Goal: Task Accomplishment & Management: Complete application form

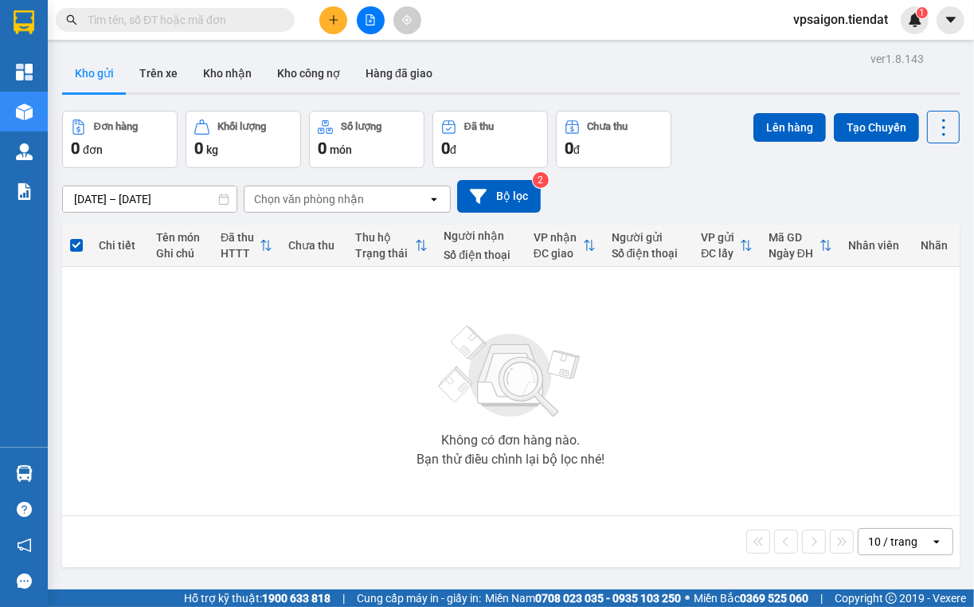
click at [366, 469] on div "Không có đơn hàng nào. Bạn thử điều chỉnh lại bộ lọc nhé!" at bounding box center [511, 391] width 882 height 239
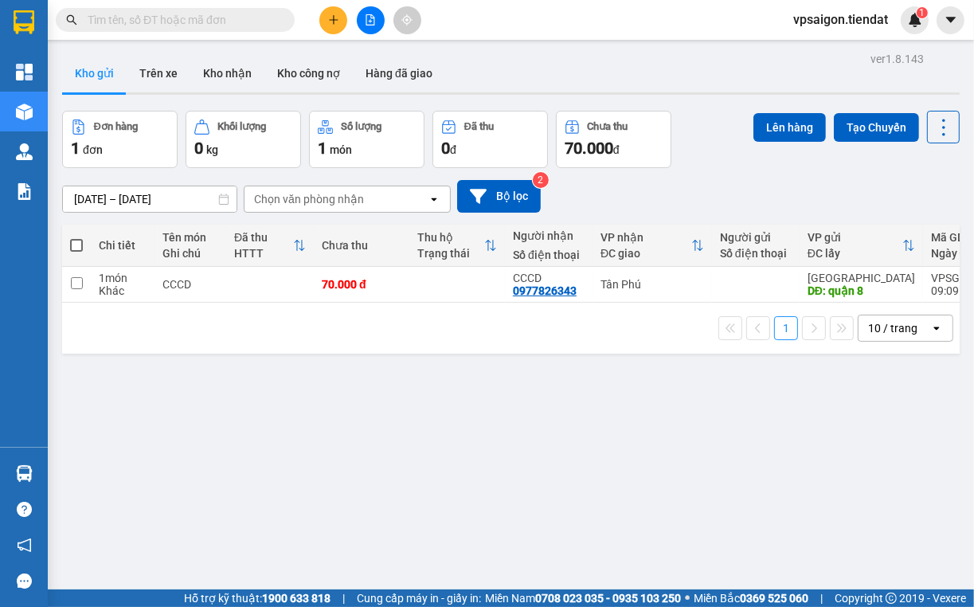
click at [569, 59] on div "Kho gửi Trên xe Kho nhận Kho công nợ Hàng đã giao" at bounding box center [511, 75] width 898 height 42
click at [357, 412] on div "ver 1.8.143 Kho gửi Trên xe Kho nhận Kho công nợ Hàng đã giao Đơn hàng 1 đơn Kh…" at bounding box center [511, 351] width 910 height 607
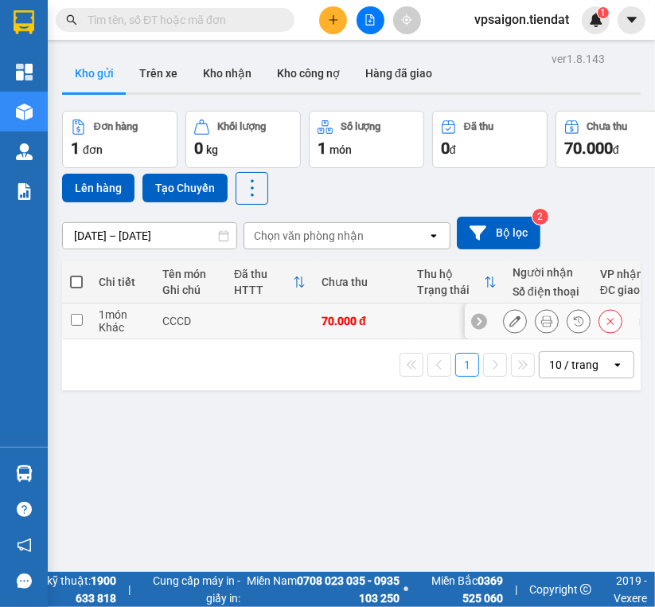
click at [156, 315] on td "CCCD" at bounding box center [190, 321] width 72 height 36
checkbox input "true"
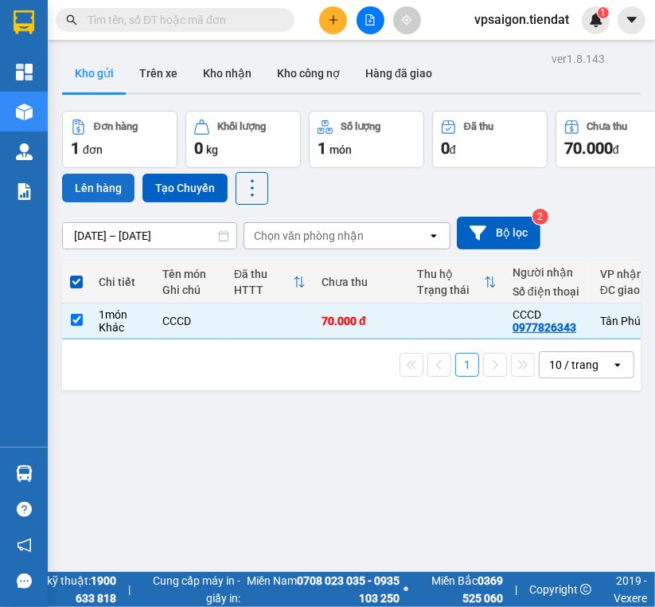
click at [92, 174] on button "Lên hàng" at bounding box center [98, 188] width 72 height 29
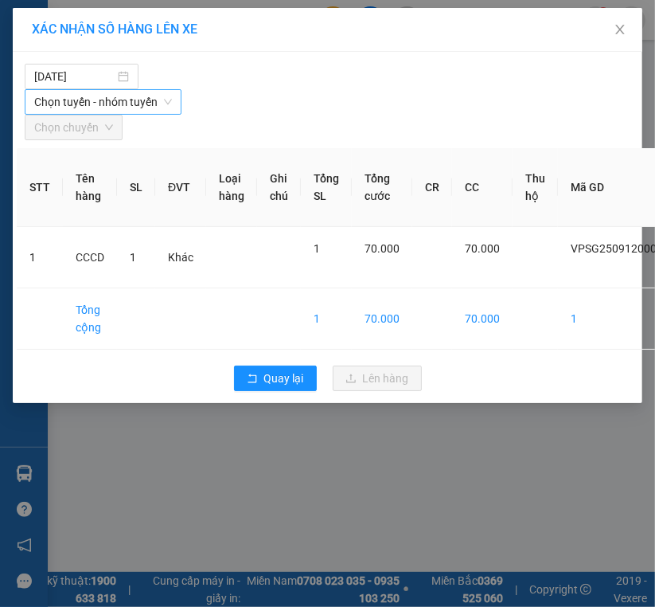
click at [107, 93] on span "Chọn tuyến - nhóm tuyến" at bounding box center [103, 102] width 138 height 24
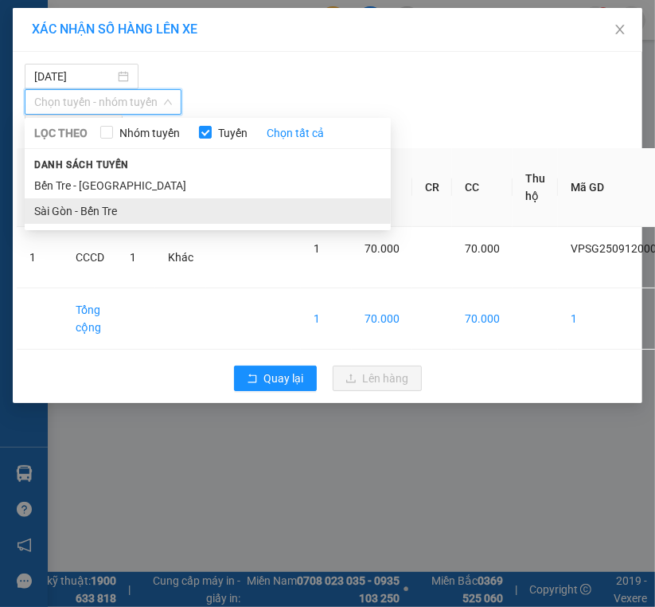
click at [103, 205] on li "Sài Gòn - Bến Tre" at bounding box center [208, 210] width 366 height 25
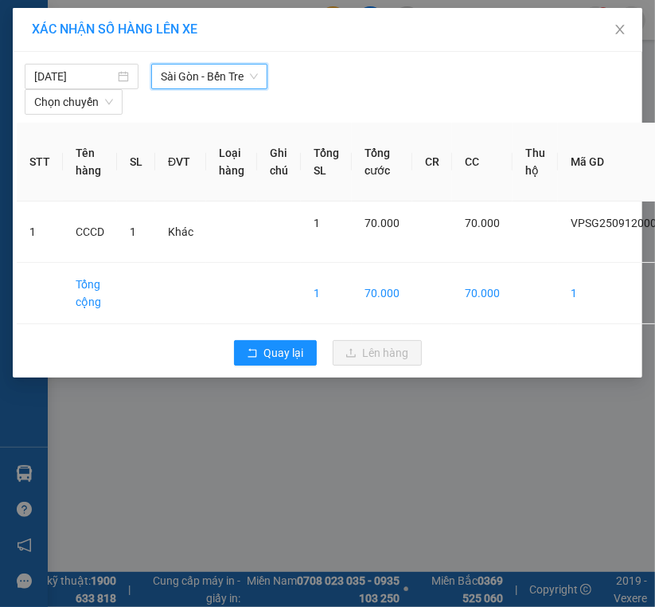
click at [212, 57] on div "12/09/2025 Sài Gòn - Bến Tre Sài Gòn - Bến Tre LỌC THEO Nhóm tuyến Tuyến Chọn t…" at bounding box center [328, 85] width 622 height 59
click at [109, 108] on span "Chọn chuyến" at bounding box center [73, 102] width 79 height 24
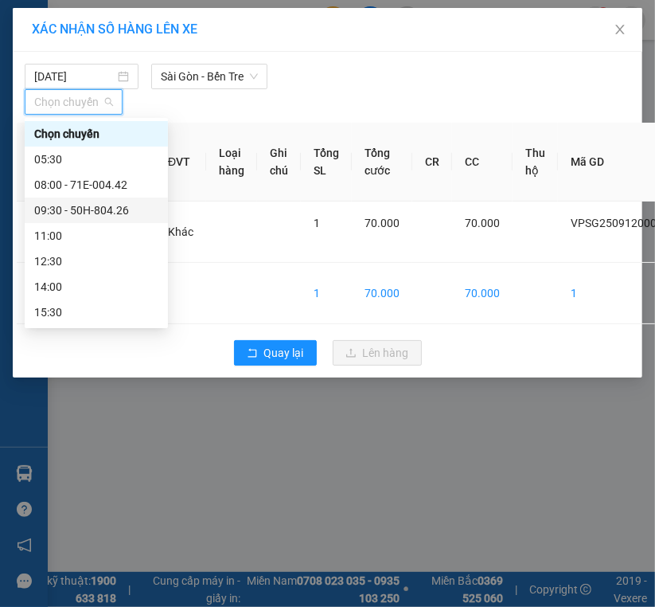
click at [100, 200] on div "09:30 - 50H-804.26" at bounding box center [96, 210] width 143 height 25
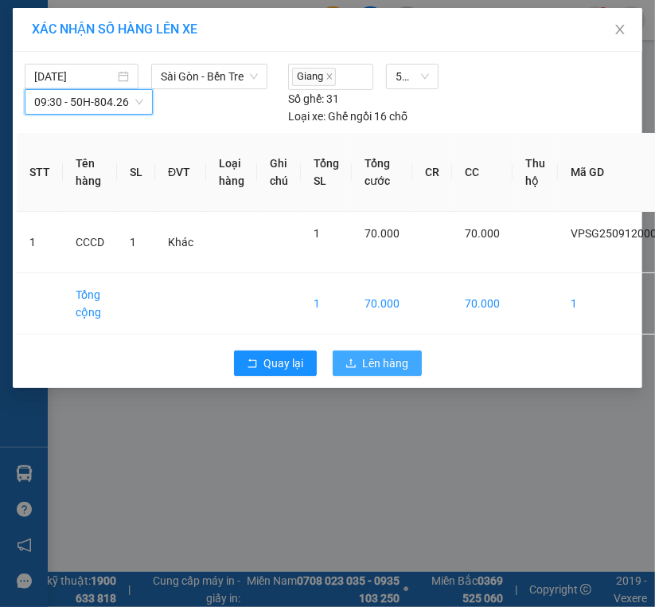
click at [397, 354] on span "Lên hàng" at bounding box center [386, 363] width 46 height 18
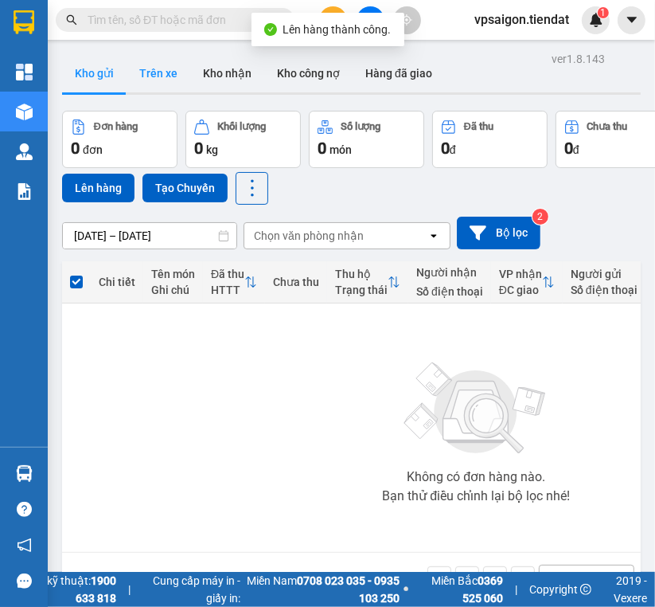
click at [135, 87] on button "Trên xe" at bounding box center [159, 73] width 64 height 38
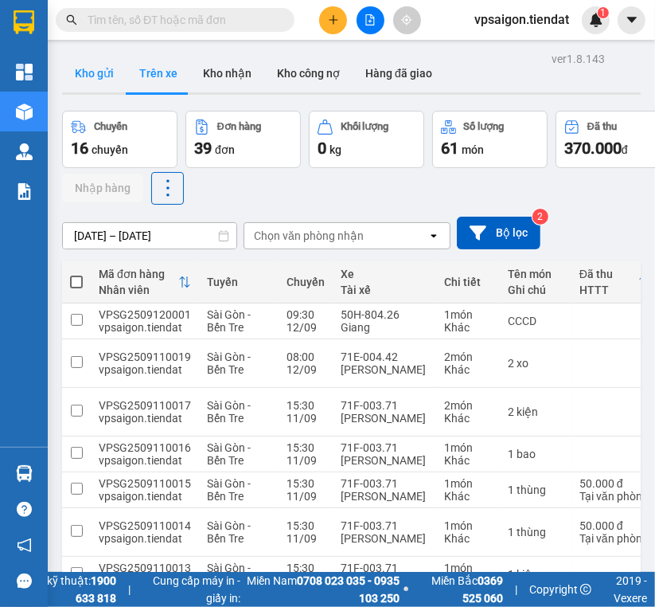
drag, startPoint x: 104, startPoint y: 78, endPoint x: 87, endPoint y: 73, distance: 17.4
click at [87, 73] on button "Kho gửi" at bounding box center [94, 73] width 65 height 38
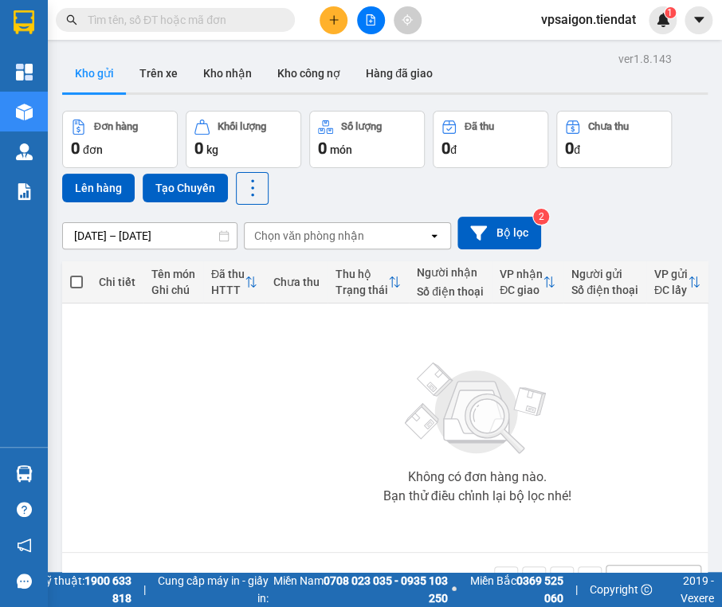
click at [341, 16] on button at bounding box center [333, 20] width 28 height 28
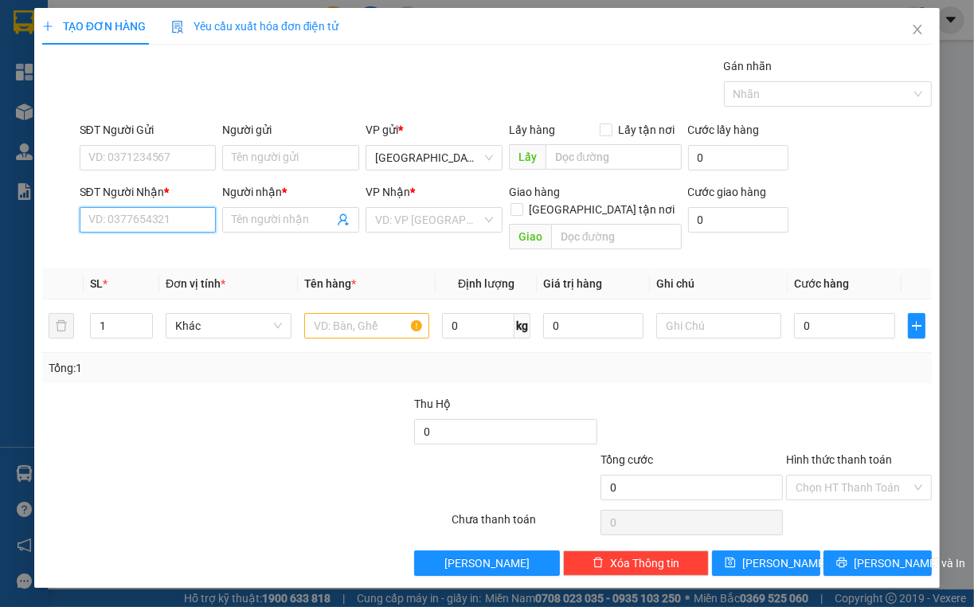
click at [156, 217] on input "SĐT Người Nhận *" at bounding box center [148, 219] width 137 height 25
click at [157, 217] on input "0373095561" at bounding box center [148, 219] width 137 height 25
type input "0373095561"
click at [261, 226] on input "Người nhận *" at bounding box center [283, 220] width 102 height 18
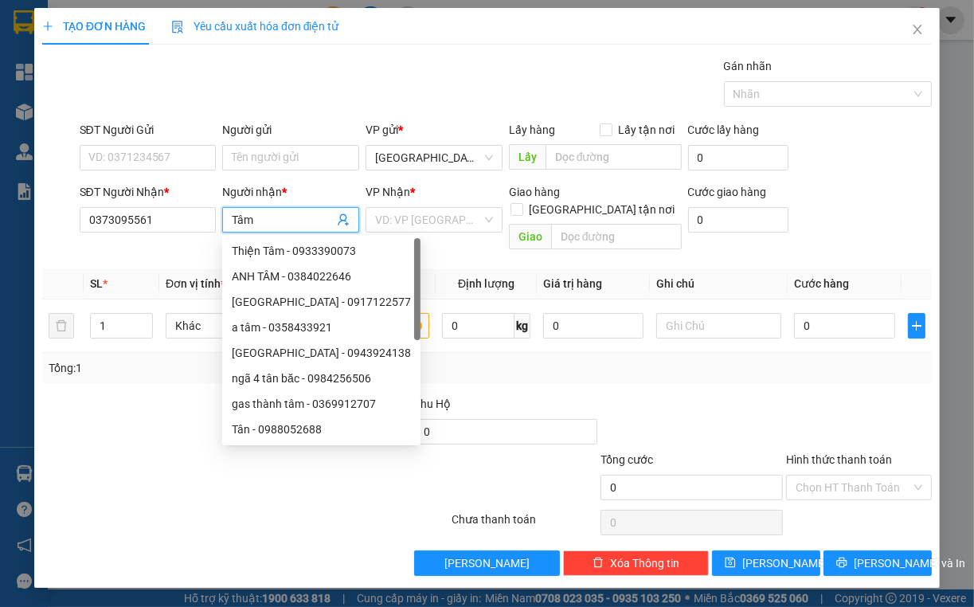
type input "Tâm"
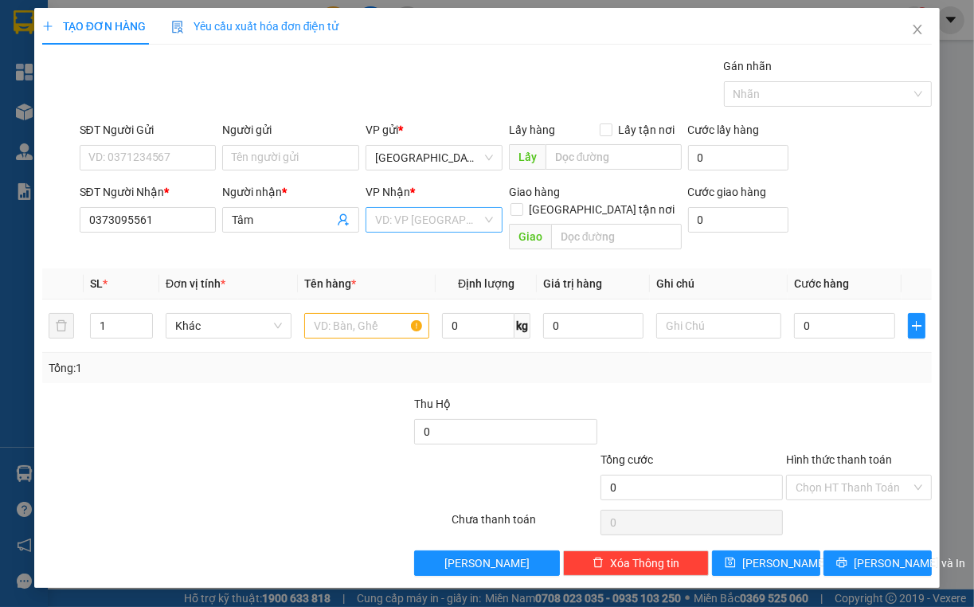
click at [390, 229] on input "search" at bounding box center [428, 220] width 107 height 24
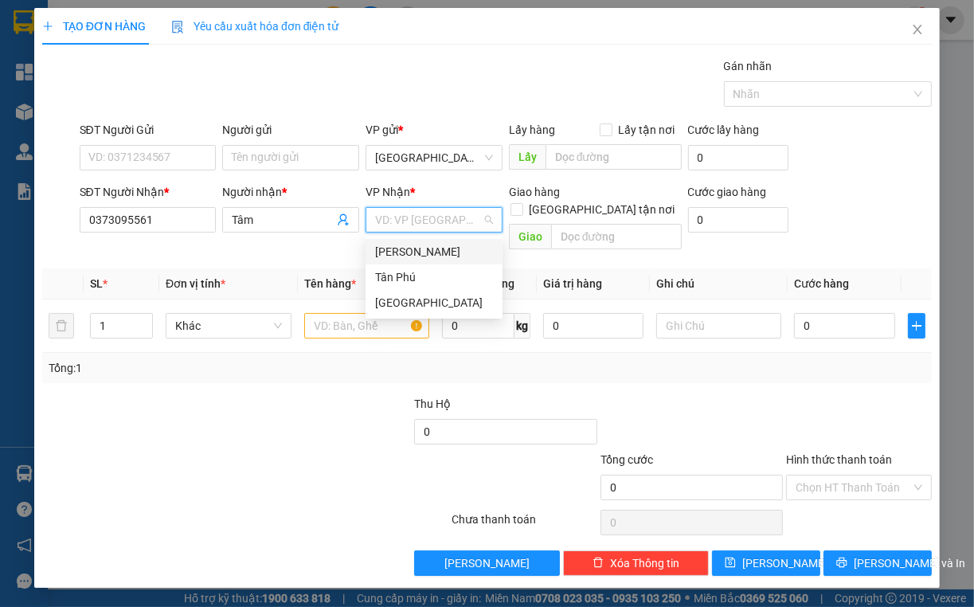
click at [398, 244] on div "[PERSON_NAME]" at bounding box center [434, 252] width 118 height 18
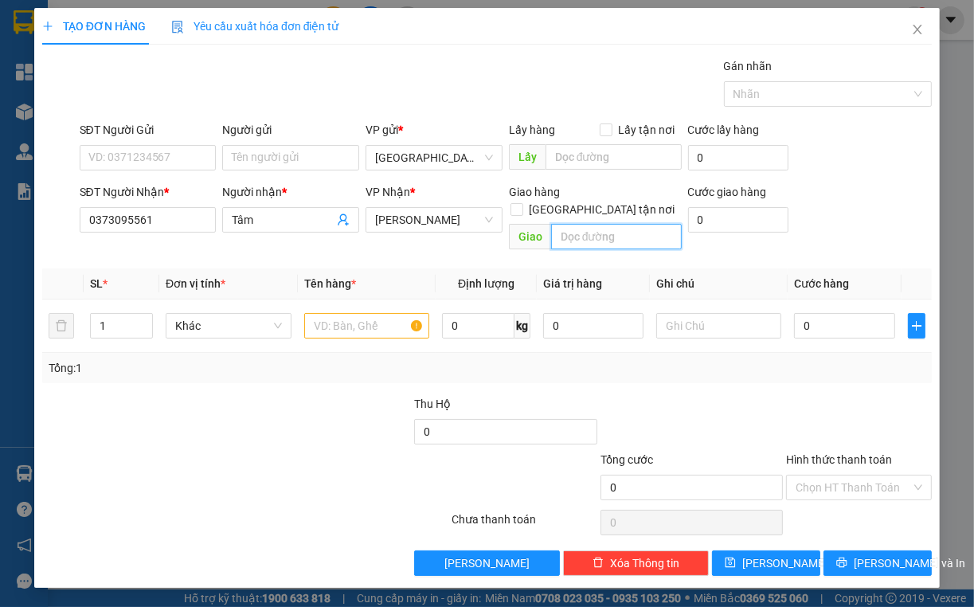
click at [655, 224] on input "text" at bounding box center [616, 236] width 131 height 25
type input "Chùa số 1"
click at [335, 314] on input "text" at bounding box center [367, 325] width 126 height 25
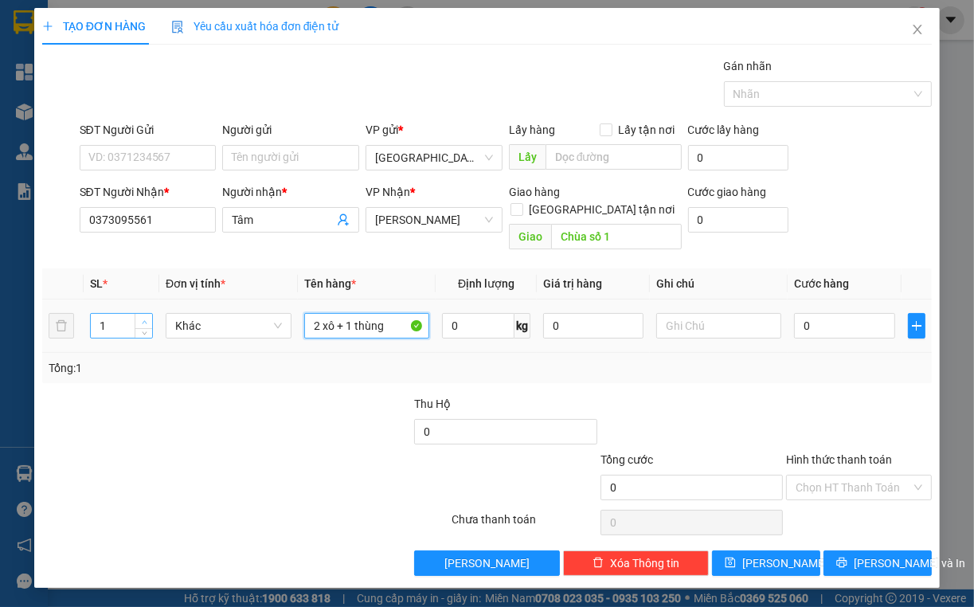
type input "2 xô + 1 thùng"
click at [141, 314] on span "Increase Value" at bounding box center [144, 321] width 18 height 14
type input "3"
click at [141, 314] on span "Increase Value" at bounding box center [144, 321] width 18 height 14
click at [655, 313] on input "0" at bounding box center [844, 325] width 100 height 25
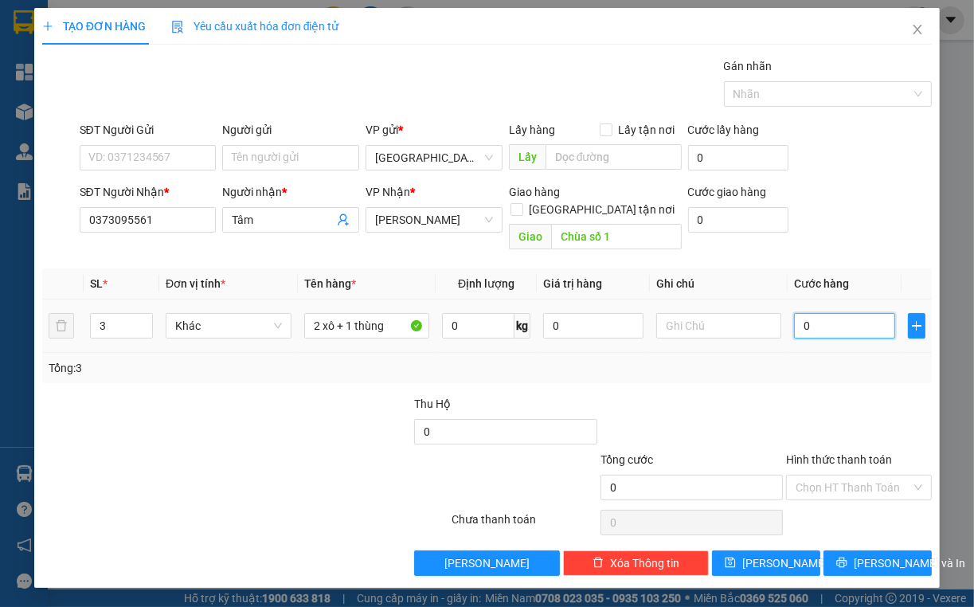
type input "9"
type input "90"
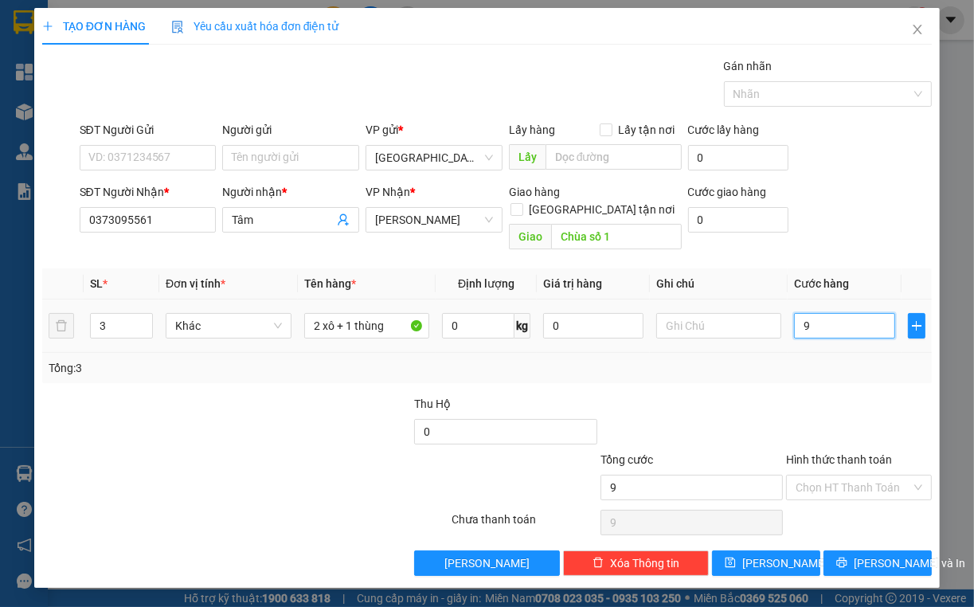
type input "90"
type input "90.000"
click at [113, 204] on div "SĐT Người Nhận *" at bounding box center [148, 195] width 137 height 24
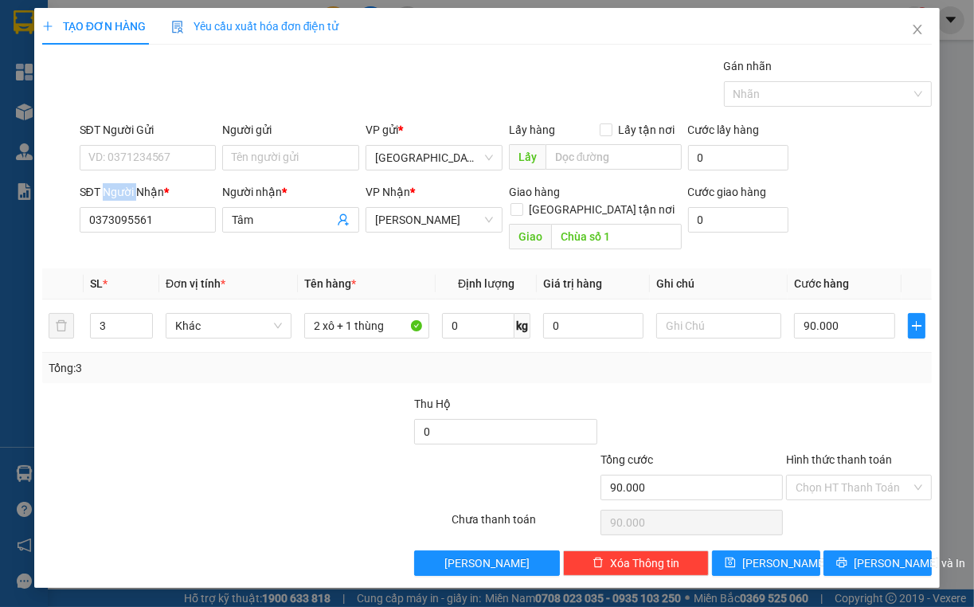
click at [113, 204] on div "SĐT Người Nhận *" at bounding box center [148, 195] width 137 height 24
drag, startPoint x: 113, startPoint y: 204, endPoint x: 96, endPoint y: 210, distance: 17.9
click at [96, 210] on input "0373095561" at bounding box center [148, 219] width 137 height 25
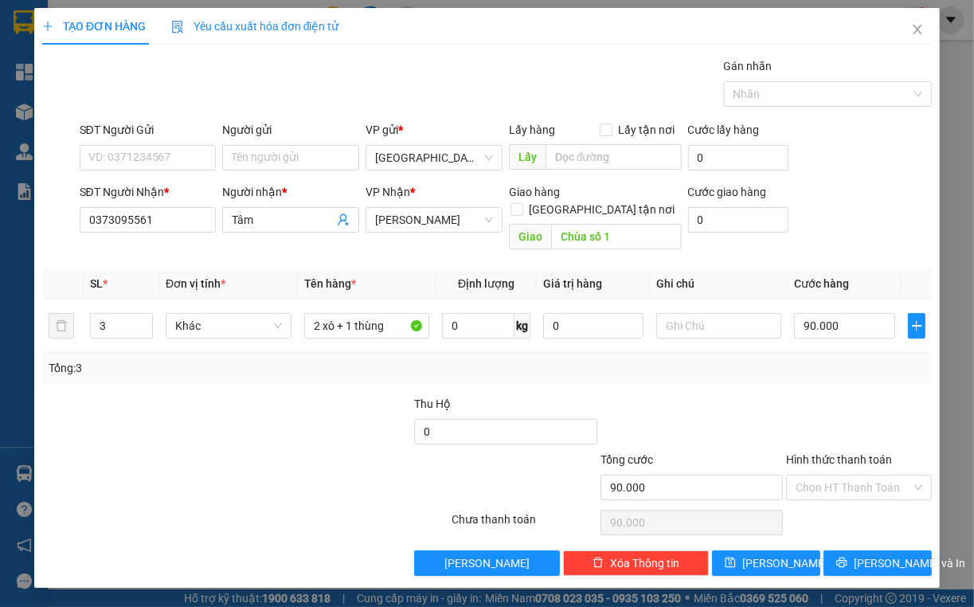
click at [278, 359] on div "Tổng: 3" at bounding box center [213, 368] width 329 height 18
click at [329, 323] on td "2 xô + 1 thùng" at bounding box center [367, 325] width 139 height 53
click at [330, 322] on div "2 xô + 1 thùng" at bounding box center [367, 326] width 126 height 32
click at [331, 319] on input "2 xô + 1 thùng" at bounding box center [367, 325] width 126 height 25
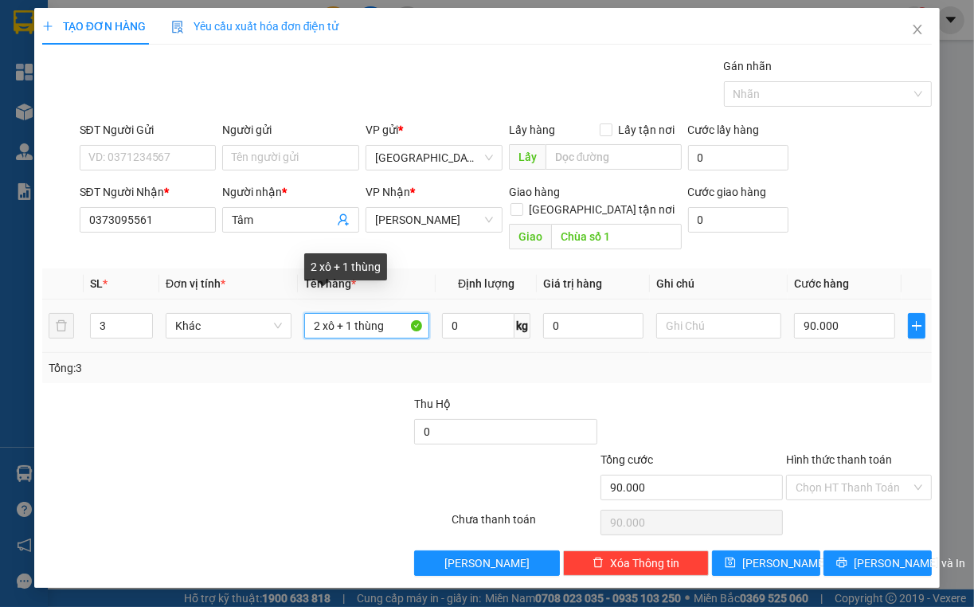
click at [331, 315] on input "2 xô + 1 thùng" at bounding box center [367, 325] width 126 height 25
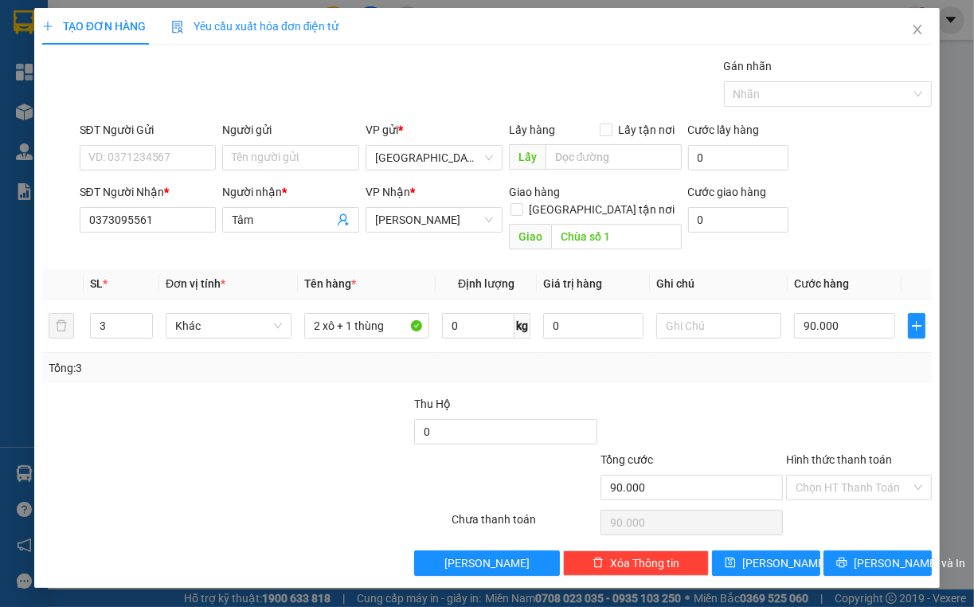
click at [147, 373] on div "Transit Pickup Surcharge Ids Transit Deliver Surcharge Ids Transit Deliver Surc…" at bounding box center [487, 316] width 890 height 518
click at [615, 201] on span "Giao tận nơi" at bounding box center [602, 210] width 158 height 18
click at [522, 203] on input "Giao tận nơi" at bounding box center [515, 208] width 11 height 11
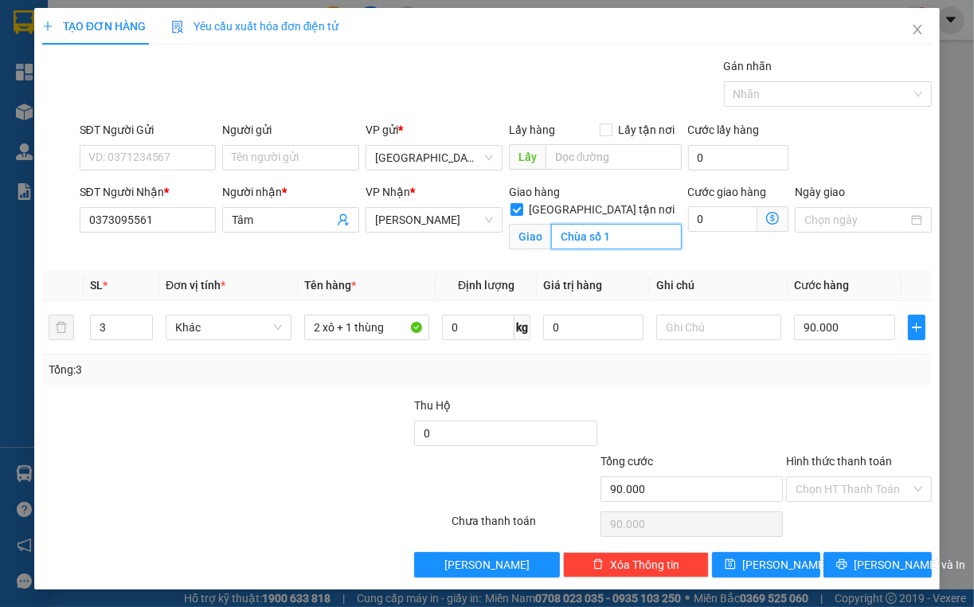
click at [614, 224] on input "Chùa số 1" at bounding box center [616, 236] width 131 height 25
click at [522, 203] on input "Giao tận nơi" at bounding box center [515, 208] width 11 height 11
checkbox input "false"
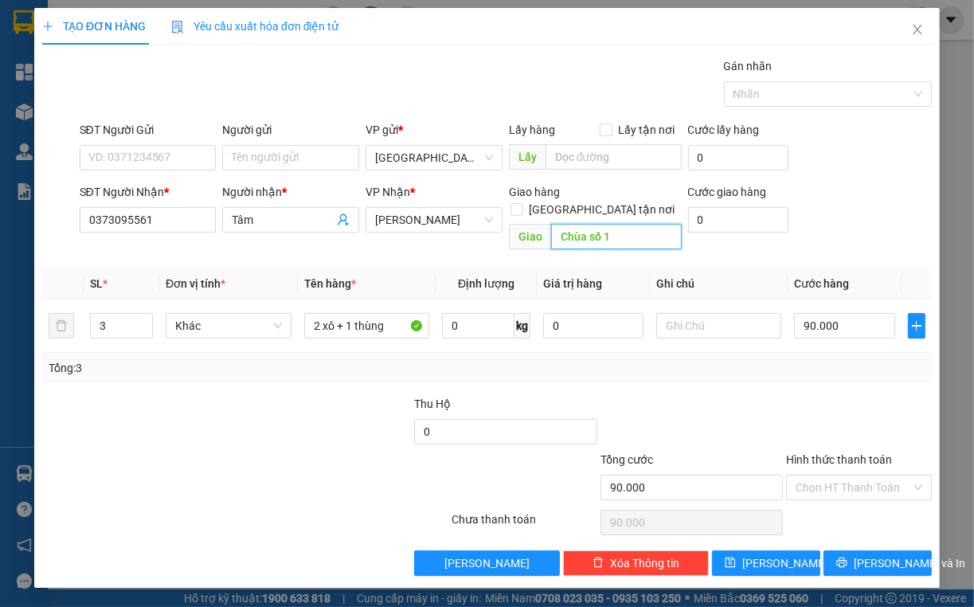
click at [616, 224] on input "Chùa số 1" at bounding box center [616, 236] width 131 height 25
drag, startPoint x: 229, startPoint y: 438, endPoint x: 252, endPoint y: 425, distance: 26.4
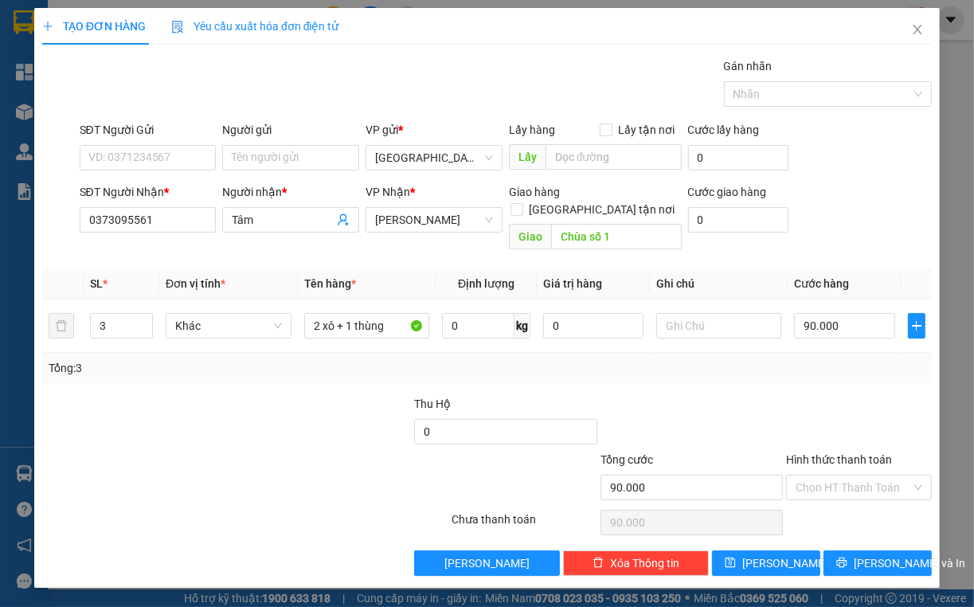
click at [229, 451] on div at bounding box center [171, 479] width 260 height 56
click at [655, 453] on label "Hình thức thanh toán" at bounding box center [839, 459] width 106 height 13
click at [655, 475] on input "Hình thức thanh toán" at bounding box center [853, 487] width 115 height 24
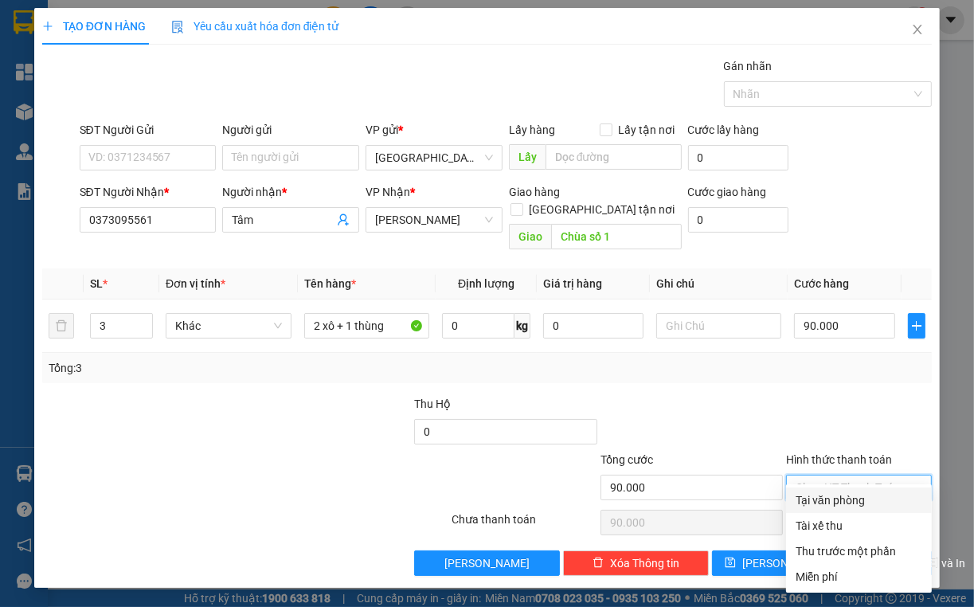
click at [655, 452] on div "Hình thức thanh toán" at bounding box center [859, 463] width 146 height 24
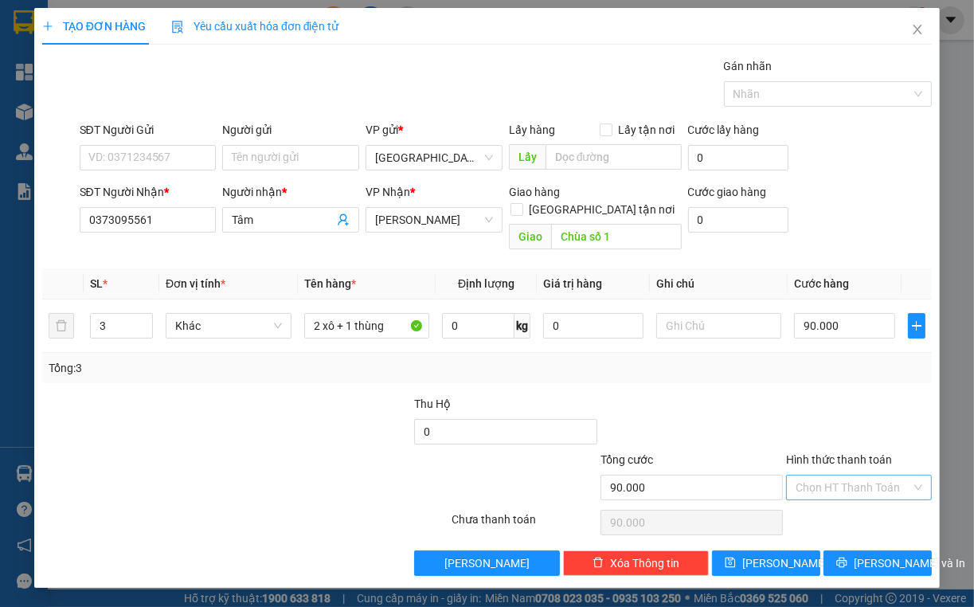
click at [655, 475] on div "Chọn HT Thanh Toán" at bounding box center [859, 487] width 146 height 25
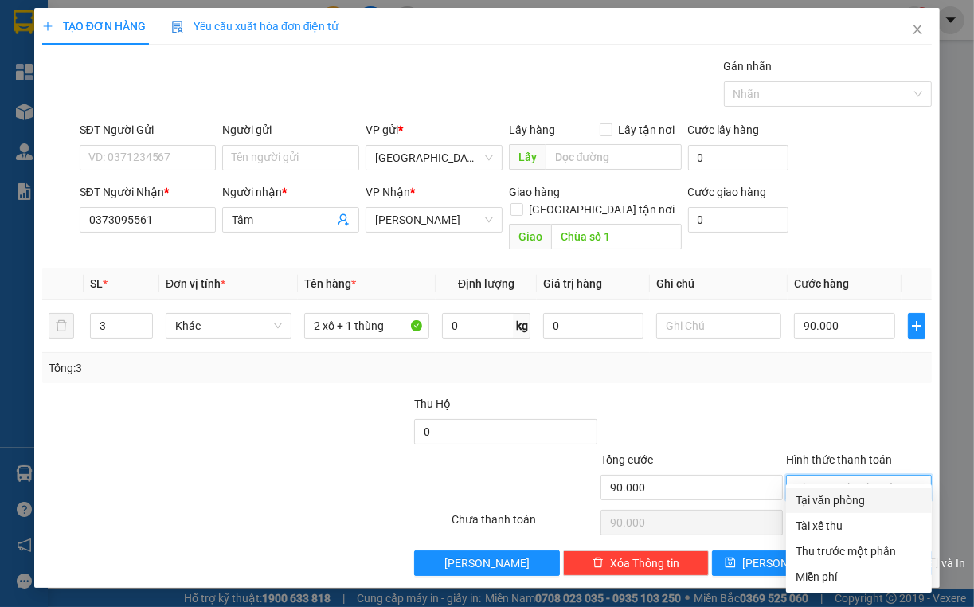
click at [655, 493] on div "Tại văn phòng" at bounding box center [859, 500] width 127 height 18
type input "0"
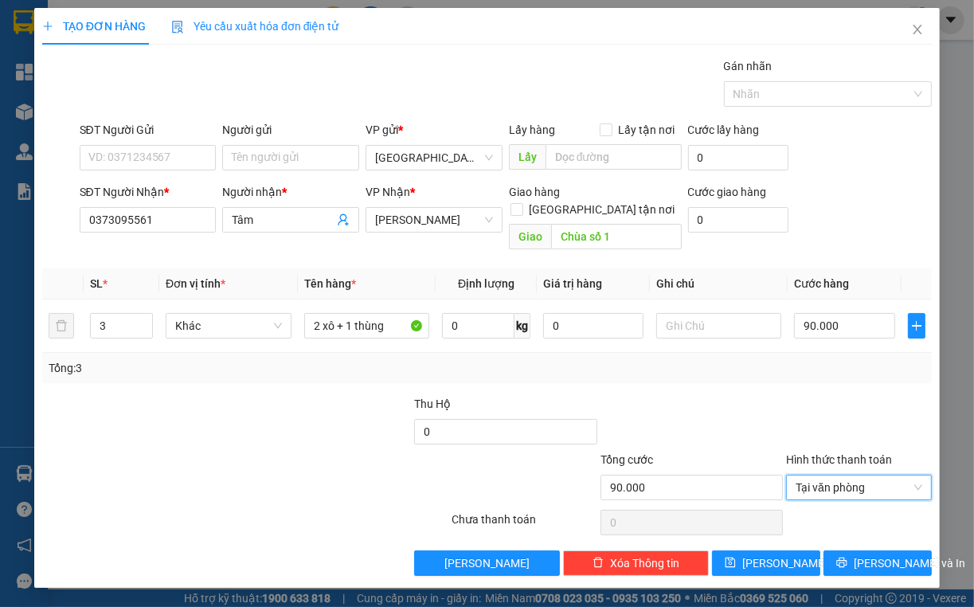
click at [655, 359] on div "Tổng: 3" at bounding box center [487, 368] width 877 height 18
click at [398, 373] on div "Transit Pickup Surcharge Ids Transit Deliver Surcharge Ids Transit Deliver Surc…" at bounding box center [487, 316] width 890 height 518
click at [655, 557] on icon "printer" at bounding box center [841, 562] width 11 height 11
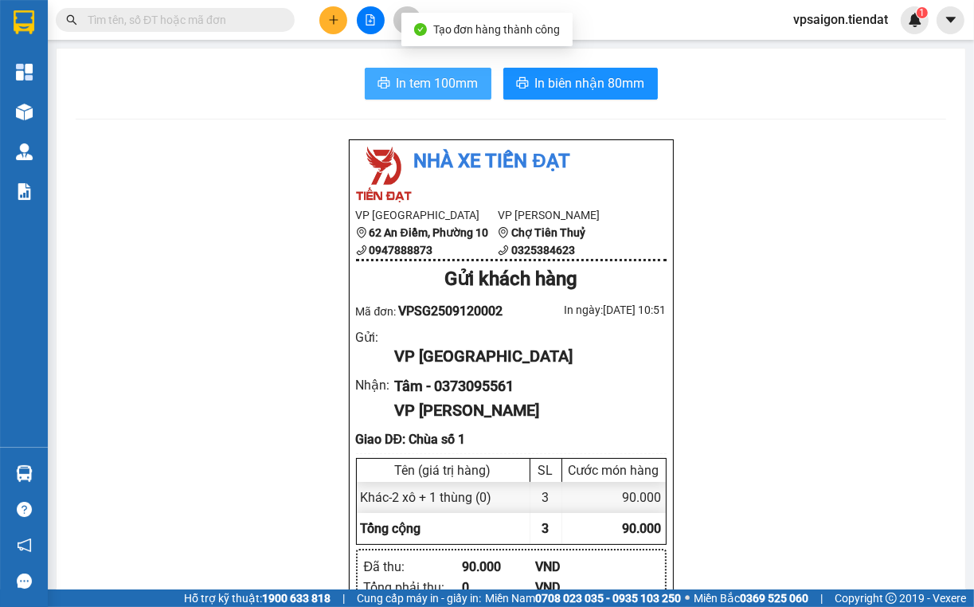
click at [434, 80] on span "In tem 100mm" at bounding box center [438, 83] width 82 height 20
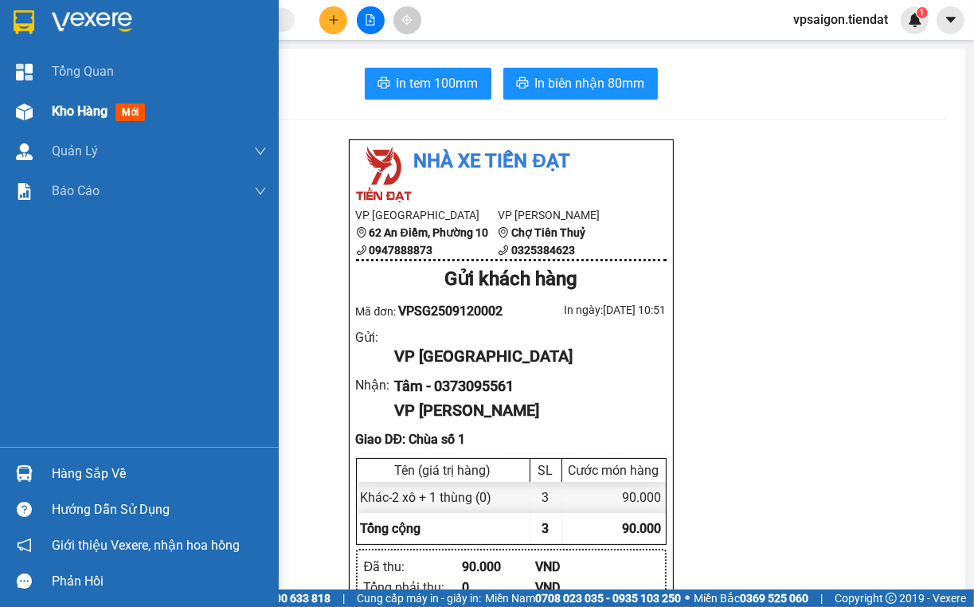
click at [42, 111] on div "Kho hàng mới" at bounding box center [139, 112] width 279 height 40
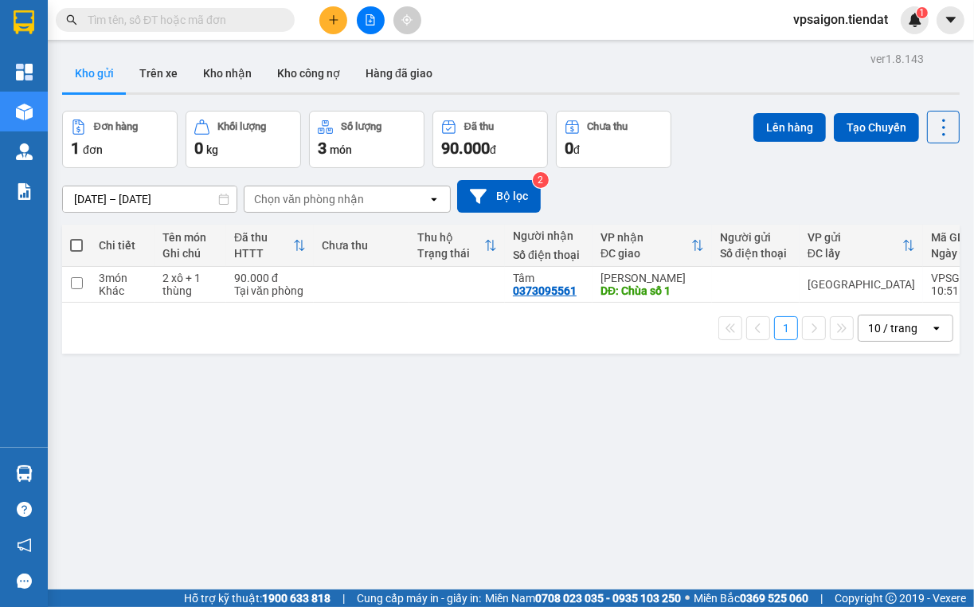
drag, startPoint x: 204, startPoint y: 401, endPoint x: 240, endPoint y: 359, distance: 54.8
click at [204, 401] on div "ver 1.8.143 Kho gửi Trên xe Kho nhận Kho công nợ Hàng đã giao Đơn hàng 1 đơn Kh…" at bounding box center [511, 351] width 910 height 607
click at [337, 14] on icon "plus" at bounding box center [333, 19] width 11 height 11
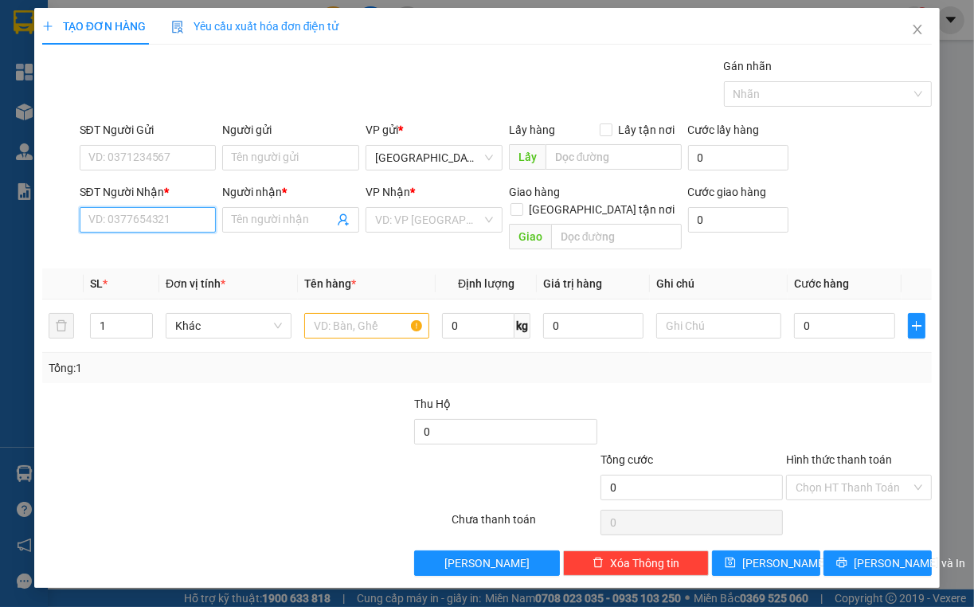
click at [163, 223] on input "SĐT Người Nhận *" at bounding box center [148, 219] width 137 height 25
click at [142, 242] on div "0965310760" at bounding box center [148, 251] width 118 height 18
type input "0965310760"
type input "lộ bờ cam"
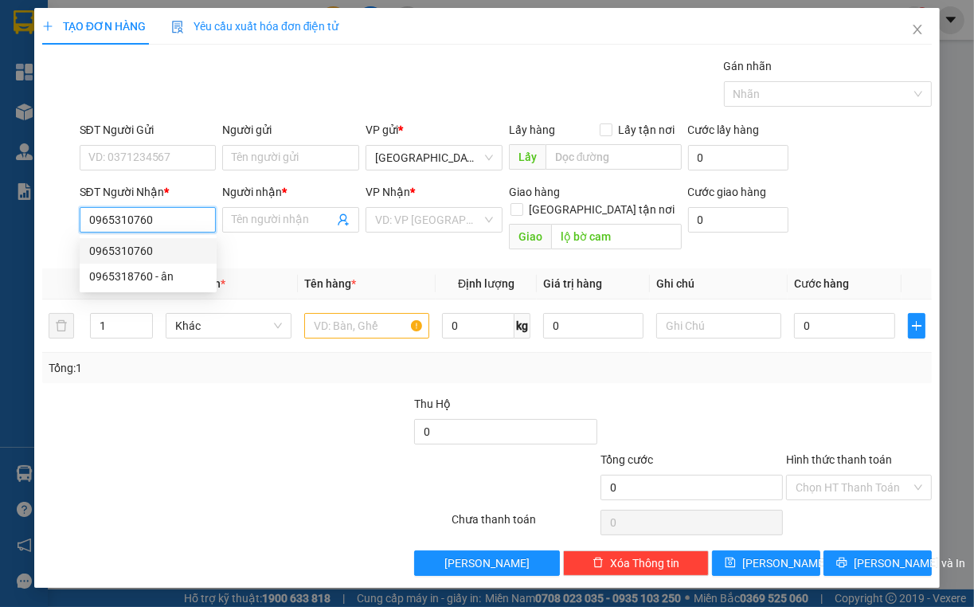
type input "40.000"
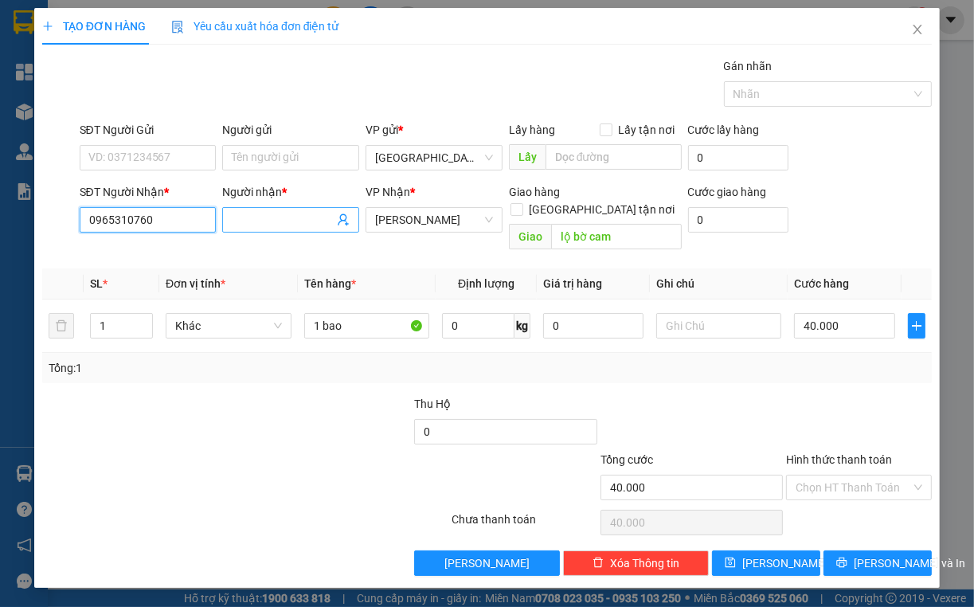
type input "0965310760"
click at [295, 220] on input "Người nhận *" at bounding box center [283, 220] width 102 height 18
type input "vô dánh"
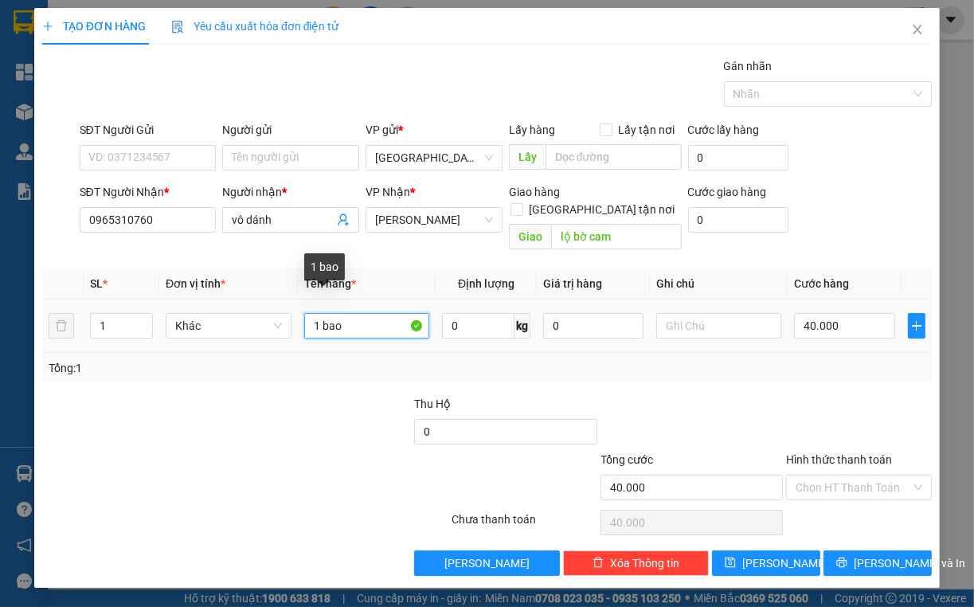
click at [361, 315] on input "1 bao" at bounding box center [367, 325] width 126 height 25
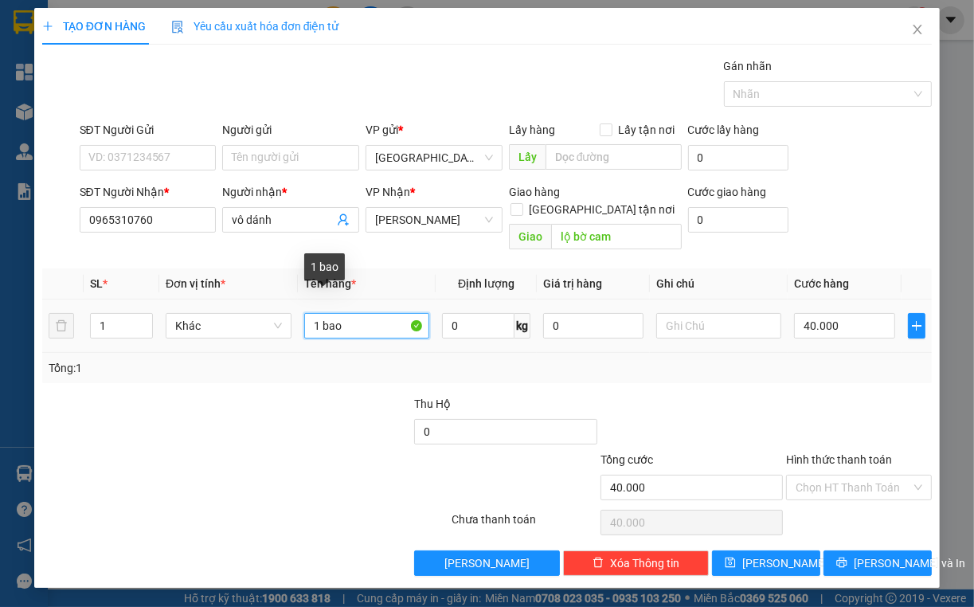
click at [361, 315] on input "1 bao" at bounding box center [367, 325] width 126 height 25
type input "1 kiện"
type input "5"
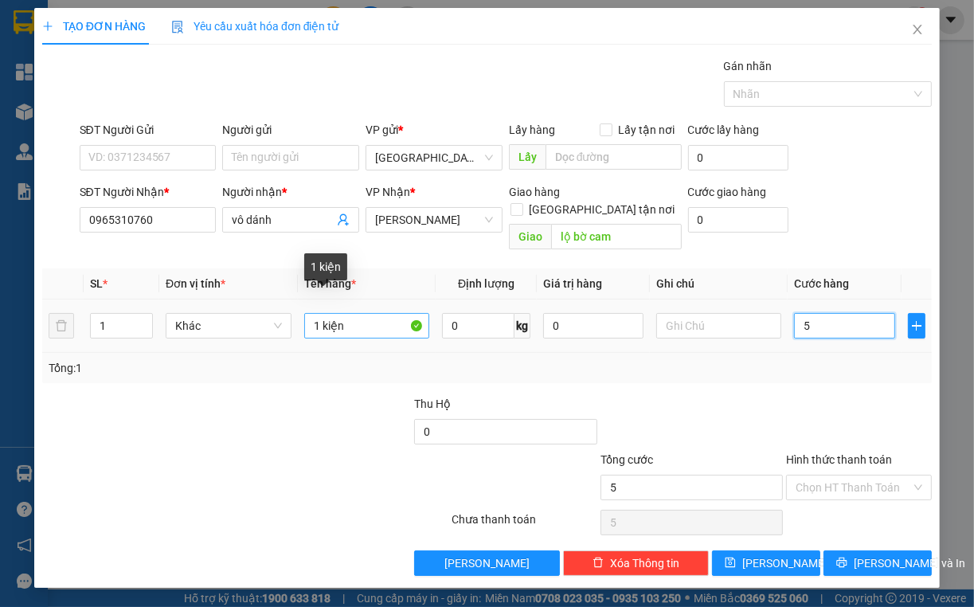
type input "50"
type input "50.000"
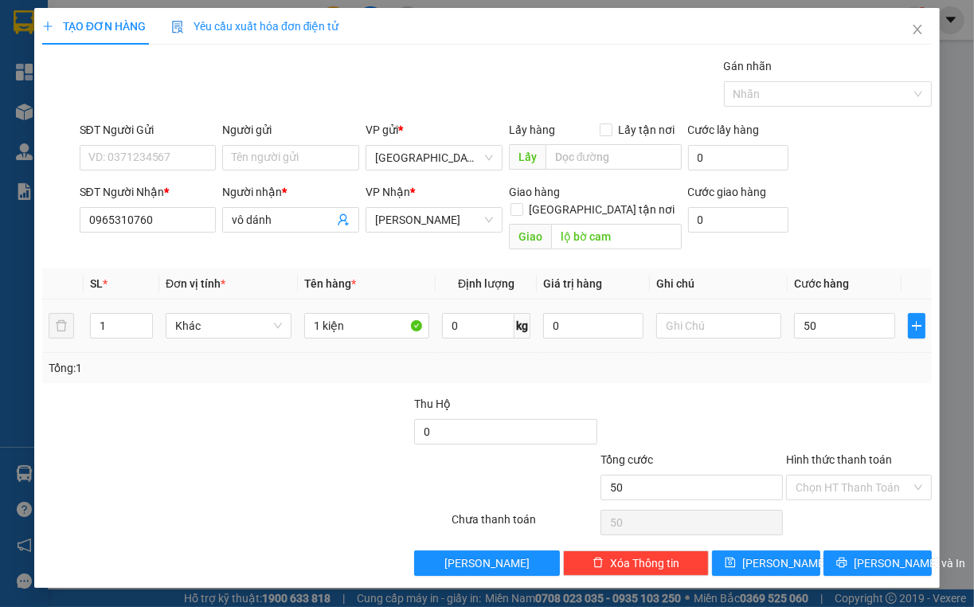
type input "50.000"
click at [618, 332] on td "0" at bounding box center [593, 325] width 113 height 53
click at [135, 210] on input "0965310760" at bounding box center [148, 219] width 137 height 25
drag, startPoint x: 195, startPoint y: 420, endPoint x: 576, endPoint y: 392, distance: 381.7
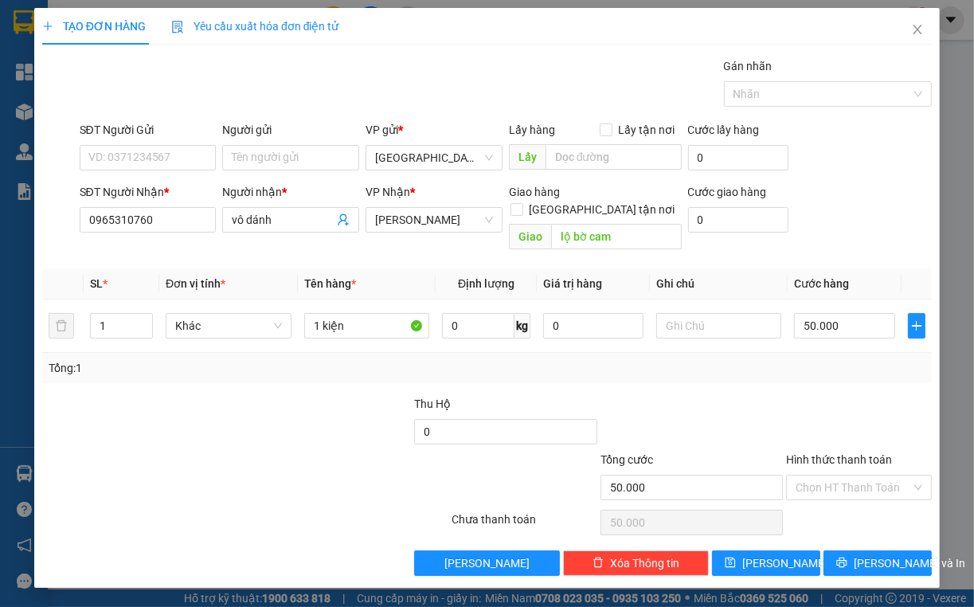
click at [196, 419] on div at bounding box center [134, 423] width 186 height 56
click at [655, 554] on span "Lưu và In" at bounding box center [909, 563] width 111 height 18
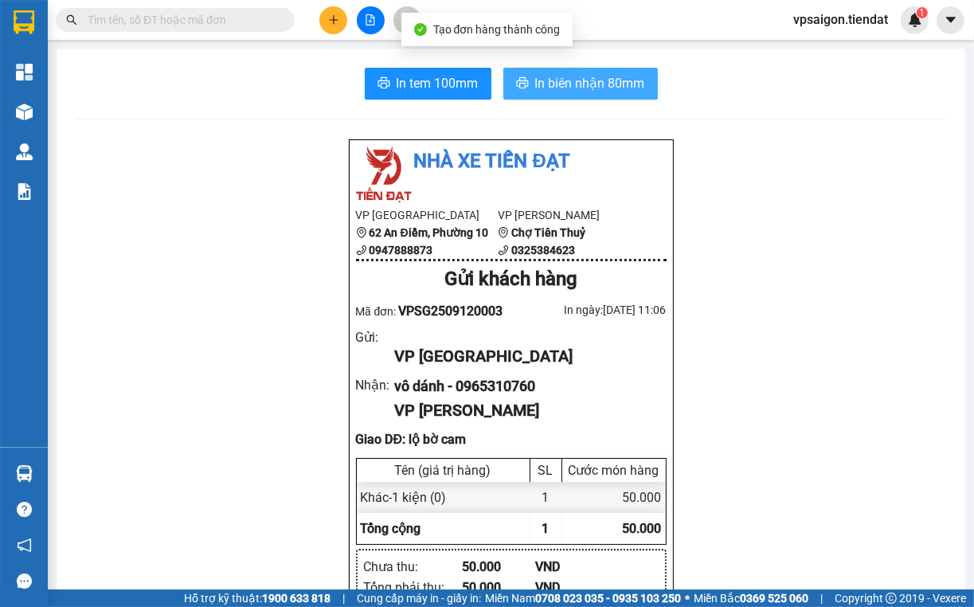
click at [577, 70] on button "In biên nhận 80mm" at bounding box center [580, 84] width 154 height 32
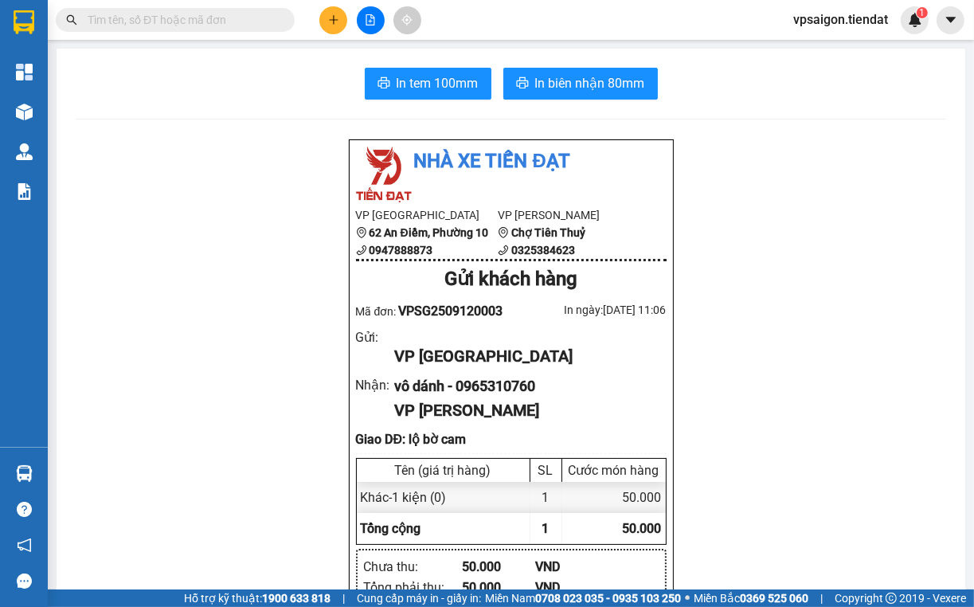
click at [435, 101] on div "In tem 100mm In biên nhận 80mm Nhà xe Tiến Đạt VP Sài Gòn 62 An Điềm, Phường 10…" at bounding box center [511, 604] width 909 height 1111
click at [427, 84] on span "In tem 100mm" at bounding box center [438, 83] width 82 height 20
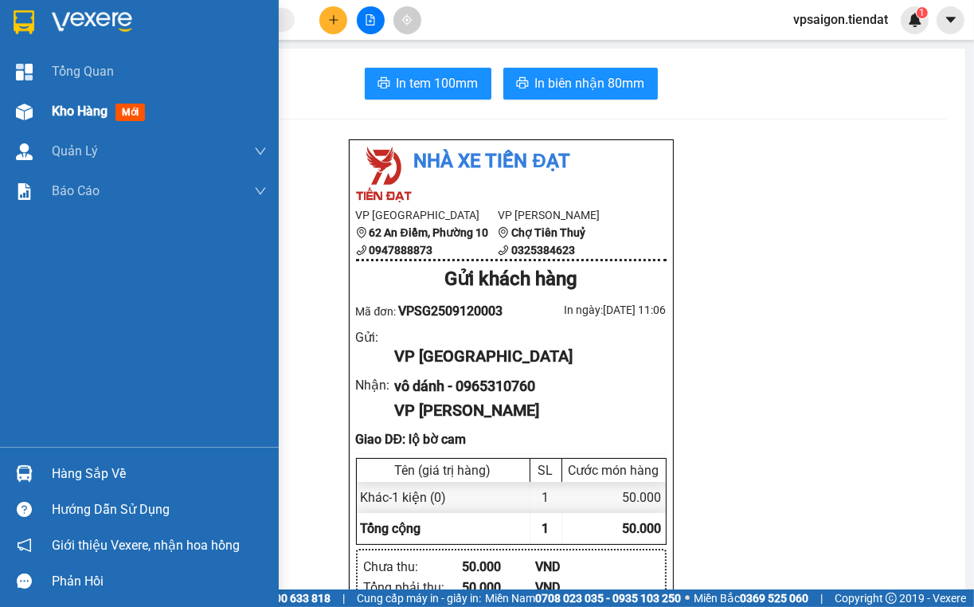
click at [29, 98] on div at bounding box center [24, 112] width 28 height 28
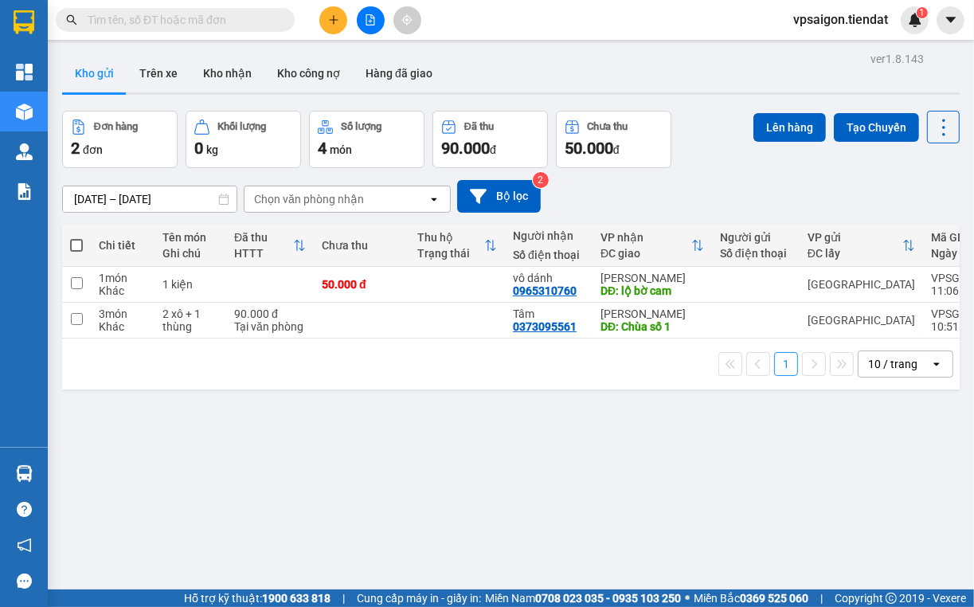
drag, startPoint x: 283, startPoint y: 387, endPoint x: 291, endPoint y: 376, distance: 14.2
click at [284, 387] on div "1 10 / trang open" at bounding box center [511, 363] width 898 height 51
click at [353, 311] on td at bounding box center [362, 321] width 96 height 36
checkbox input "true"
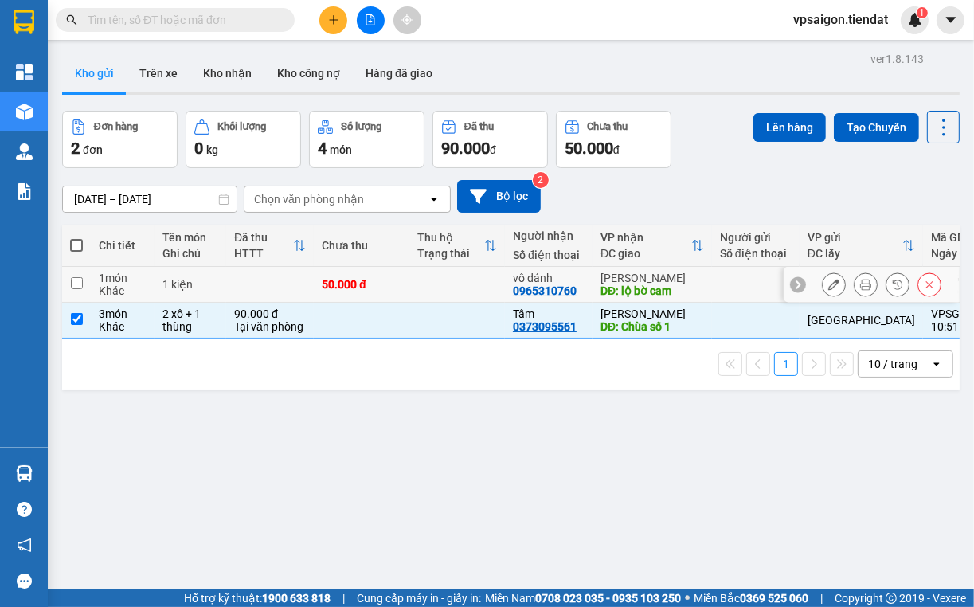
click at [340, 285] on div "50.000 đ" at bounding box center [362, 284] width 80 height 13
checkbox input "true"
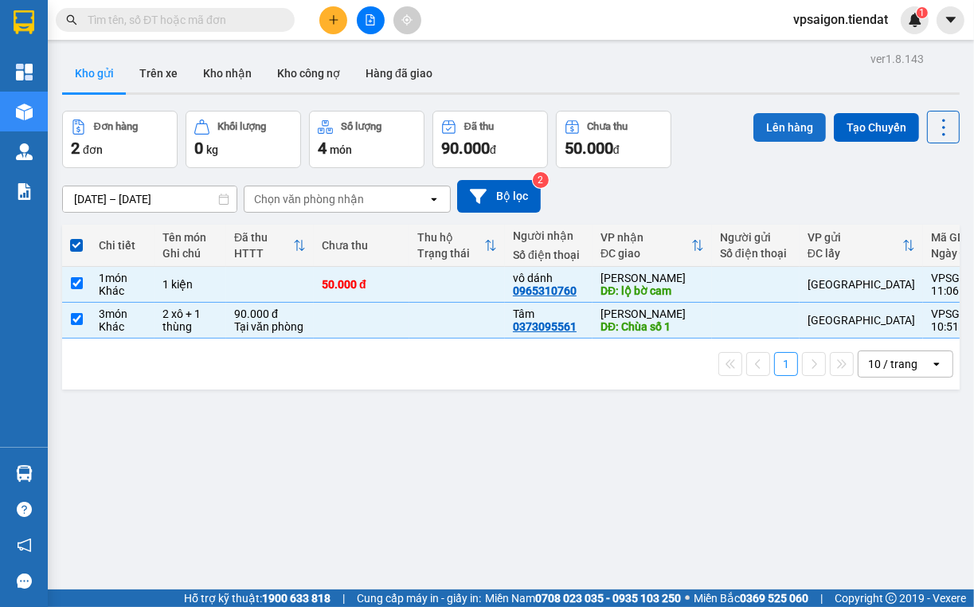
click at [777, 121] on button "Lên hàng" at bounding box center [789, 127] width 72 height 29
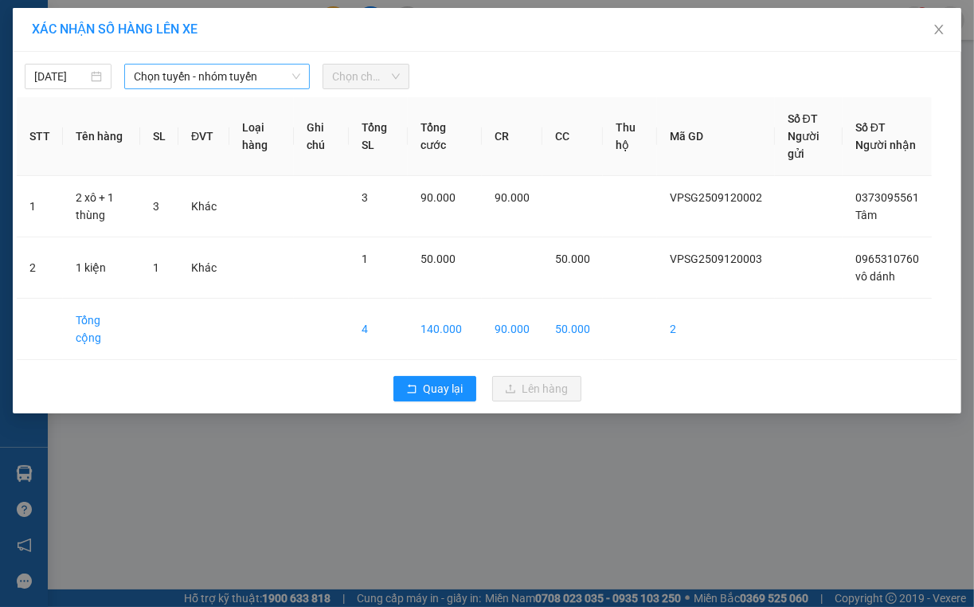
click at [178, 82] on span "Chọn tuyến - nhóm tuyến" at bounding box center [217, 77] width 166 height 24
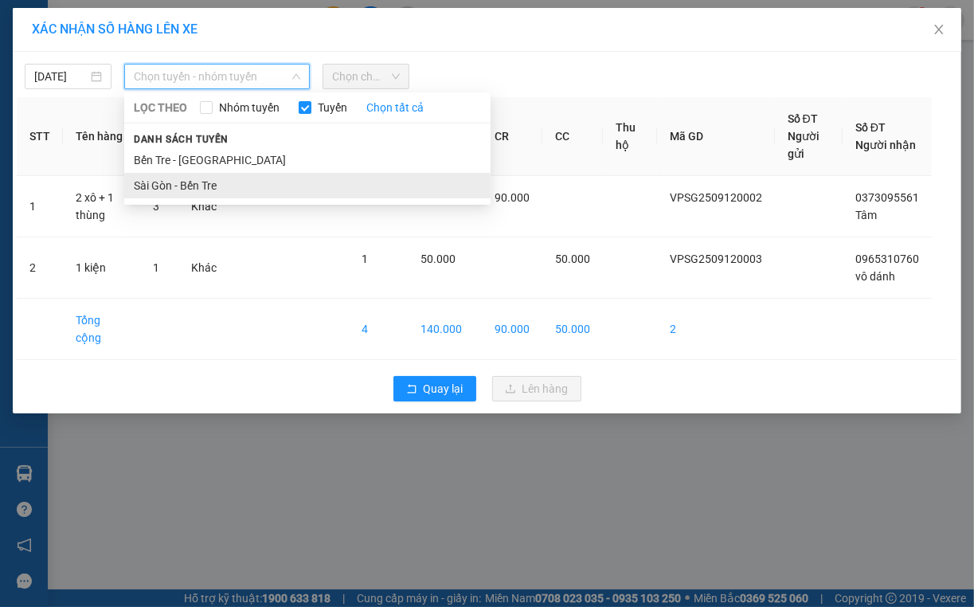
click at [164, 177] on li "Sài Gòn - Bến Tre" at bounding box center [307, 185] width 366 height 25
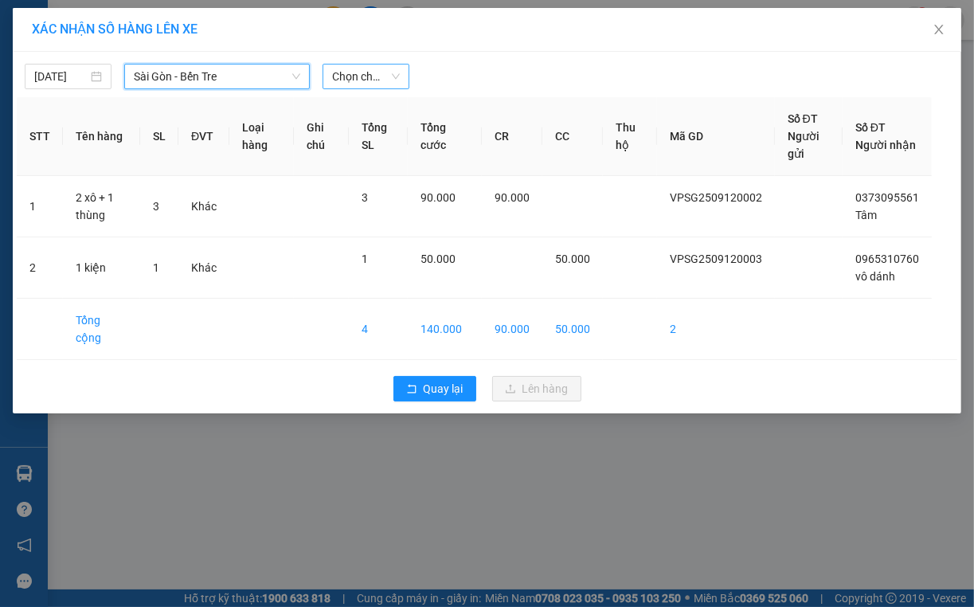
click at [374, 82] on span "Chọn chuyến" at bounding box center [366, 77] width 68 height 24
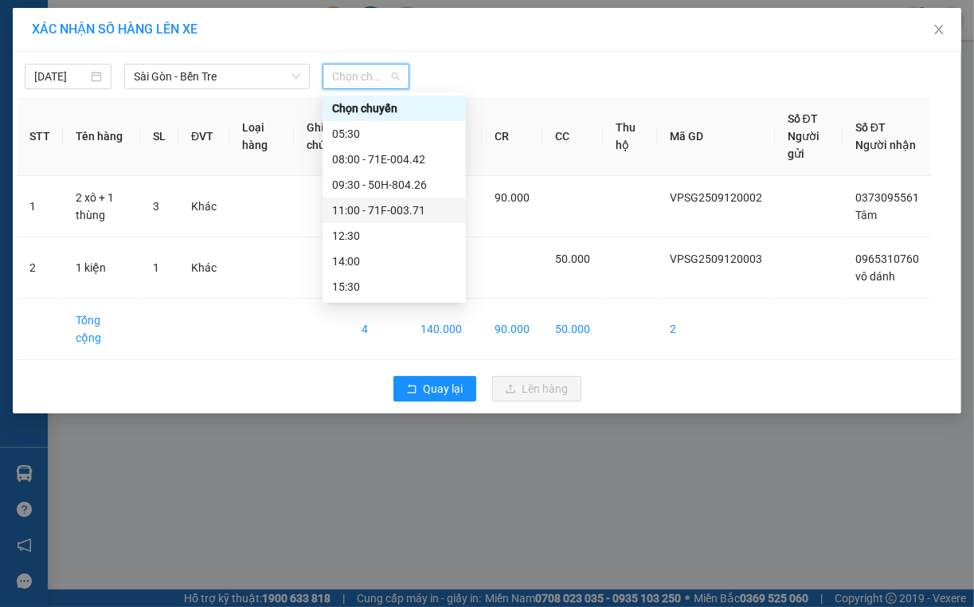
click at [363, 209] on div "11:00 - 71F-003.71" at bounding box center [394, 210] width 124 height 18
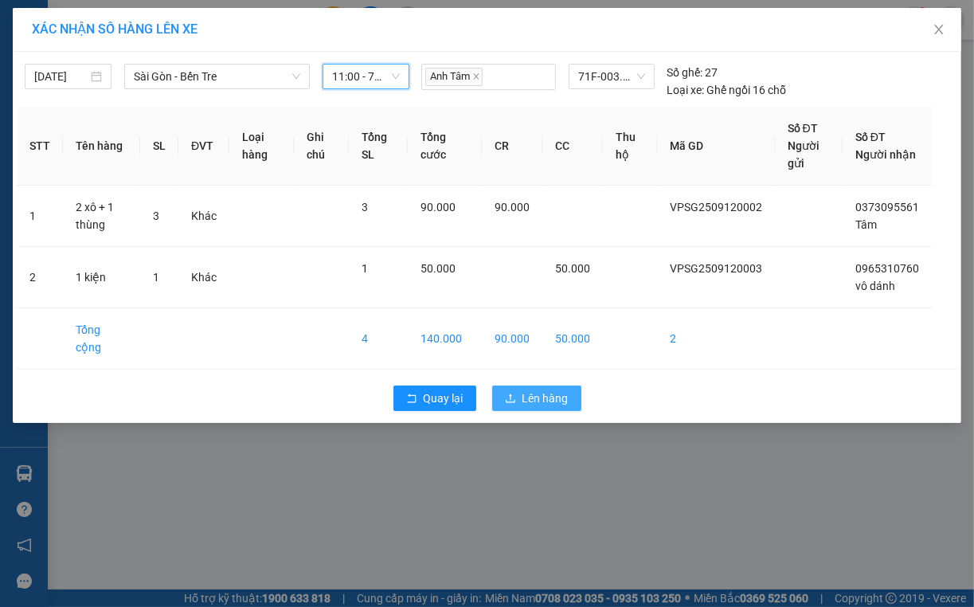
click at [548, 389] on span "Lên hàng" at bounding box center [545, 398] width 46 height 18
